Goal: Understand process/instructions: Learn how to perform a task or action

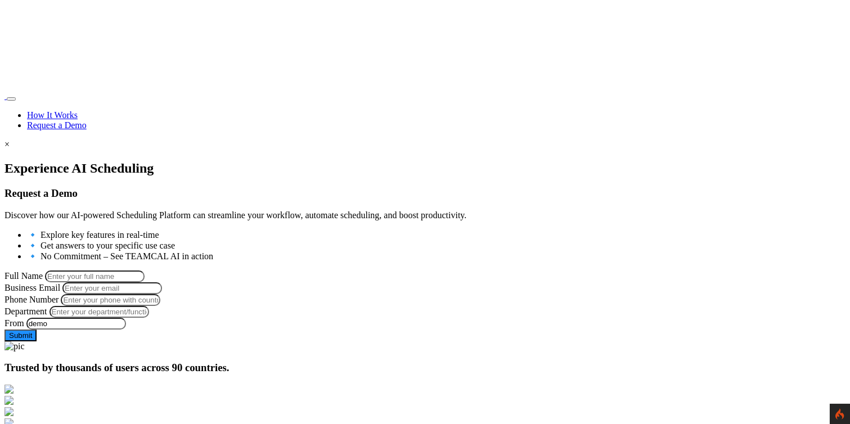
click at [79, 161] on div at bounding box center [425, 161] width 841 height 0
click at [87, 120] on link "Request a Demo" at bounding box center [57, 125] width 60 height 10
click at [78, 110] on link "How It Works" at bounding box center [52, 115] width 51 height 10
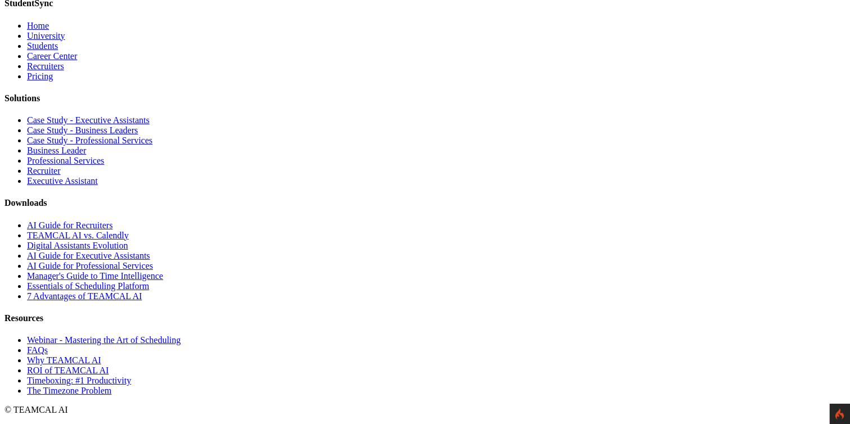
scroll to position [5225, 0]
